Goal: Task Accomplishment & Management: Use online tool/utility

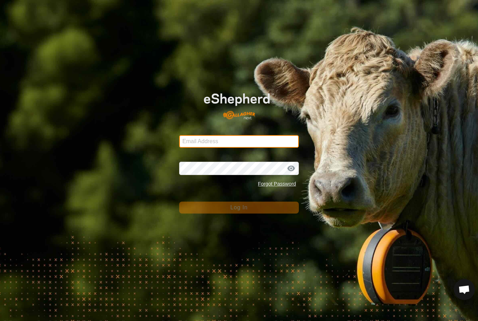
click at [240, 136] on input "Email Address" at bounding box center [239, 141] width 120 height 13
type input "[EMAIL_ADDRESS][DOMAIN_NAME]"
click at [239, 207] on button "Log In" at bounding box center [239, 207] width 120 height 12
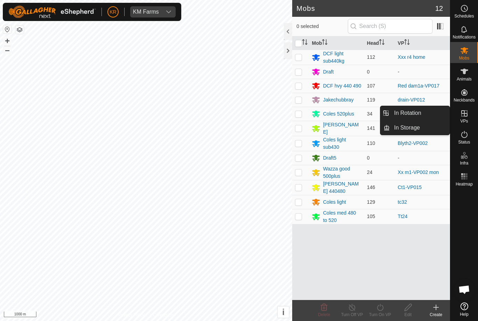
click at [432, 114] on link "In Rotation" at bounding box center [419, 113] width 60 height 14
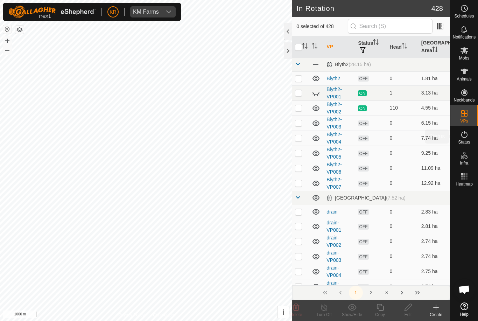
click at [470, 139] on es-activation-svg-icon at bounding box center [464, 134] width 13 height 11
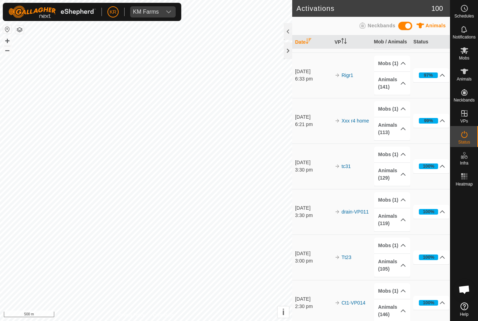
scroll to position [301, 0]
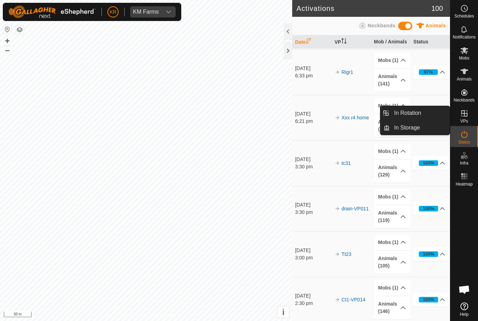
click at [423, 109] on link "In Rotation" at bounding box center [419, 113] width 60 height 14
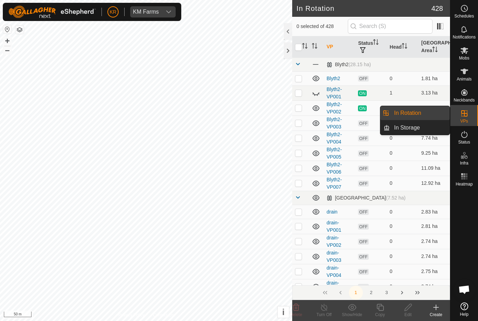
click at [419, 113] on td "4.55 ha" at bounding box center [433, 107] width 31 height 15
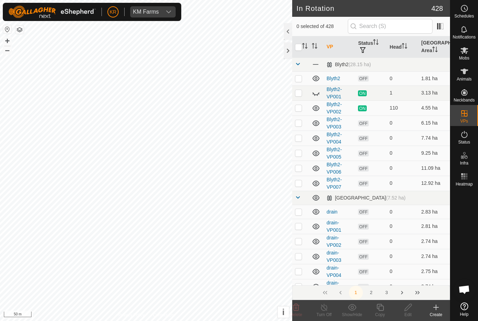
click at [317, 89] on icon at bounding box center [315, 93] width 8 height 8
click at [399, 27] on input "text" at bounding box center [389, 26] width 85 height 15
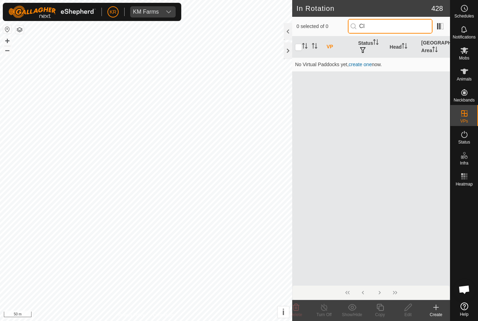
type input "C"
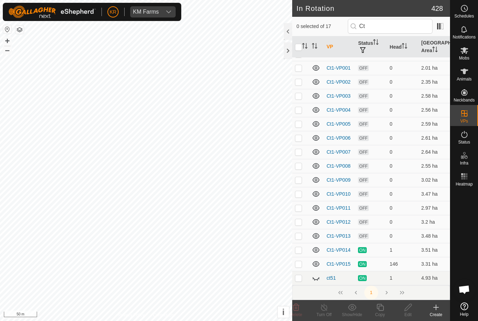
scroll to position [24, 0]
click at [315, 279] on tbody "Clover trials (14.48 ha) Ct1 OFF 0 1.6 ha Ct1-VP001 OFF 0 2.01 ha Ct1-VP002 OFF…" at bounding box center [371, 159] width 158 height 252
click at [402, 26] on input "Ct" at bounding box center [389, 26] width 85 height 15
type input "C"
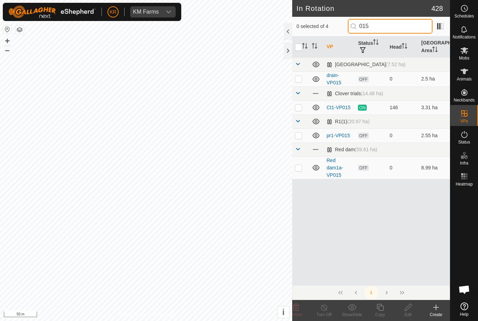
type input "015"
click at [301, 106] on p-checkbox at bounding box center [298, 108] width 7 height 6
checkbox input "true"
click at [380, 308] on icon at bounding box center [379, 307] width 9 height 8
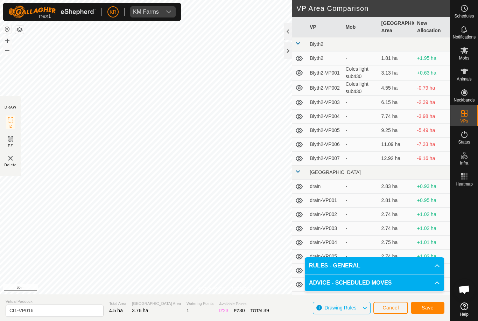
click at [424, 309] on span "Save" at bounding box center [427, 307] width 12 height 6
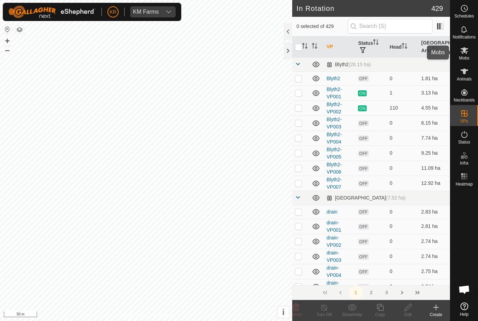
click at [468, 53] on es-mob-svg-icon at bounding box center [464, 50] width 13 height 11
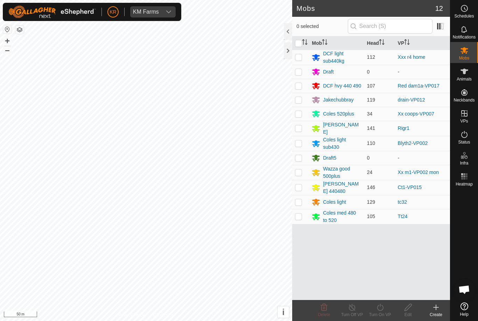
click at [300, 186] on p-checkbox at bounding box center [298, 187] width 7 height 6
checkbox input "true"
click at [382, 310] on icon at bounding box center [379, 307] width 9 height 8
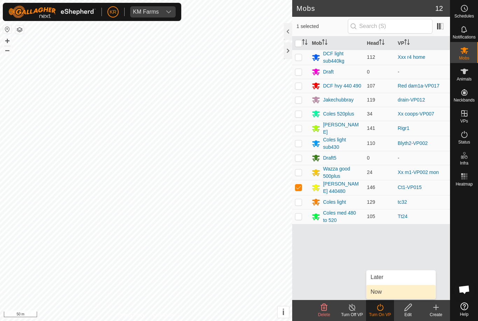
click at [392, 294] on link "Now" at bounding box center [400, 292] width 69 height 14
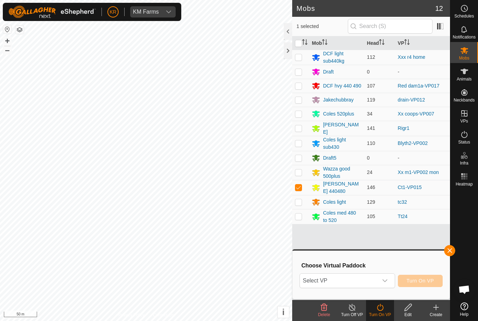
click at [377, 278] on span "Select VP" at bounding box center [339, 280] width 78 height 14
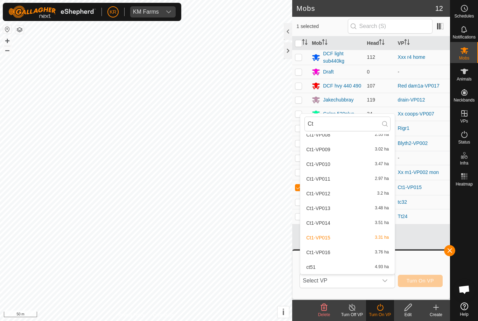
scroll to position [140, 0]
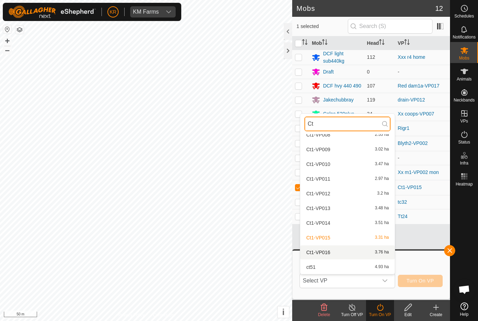
type input "Ct"
click at [343, 253] on div "Ct1-VP016 3.76 ha" at bounding box center [347, 252] width 86 height 8
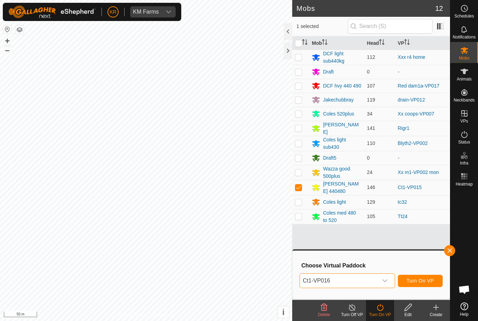
click at [422, 283] on span "Turn On VP" at bounding box center [419, 281] width 27 height 6
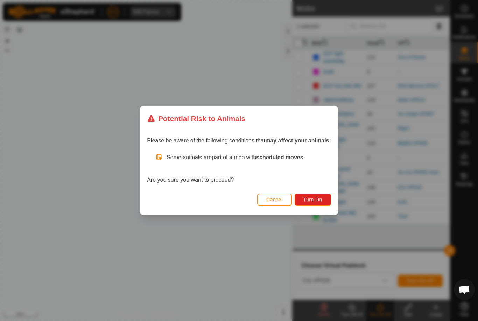
click at [321, 198] on span "Turn On" at bounding box center [312, 199] width 19 height 6
